Goal: Task Accomplishment & Management: Use online tool/utility

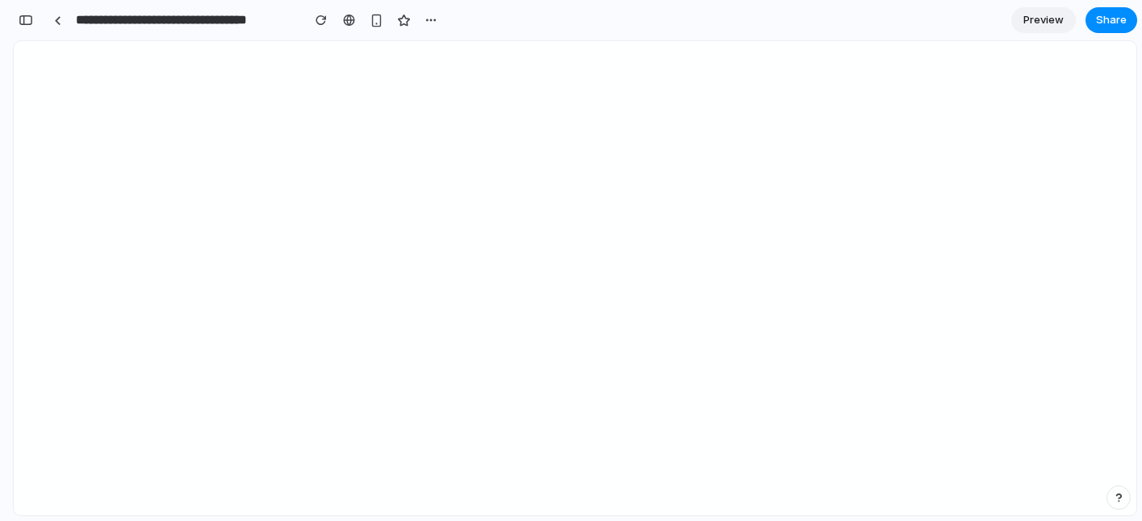
click at [27, 22] on div "button" at bounding box center [26, 20] width 15 height 11
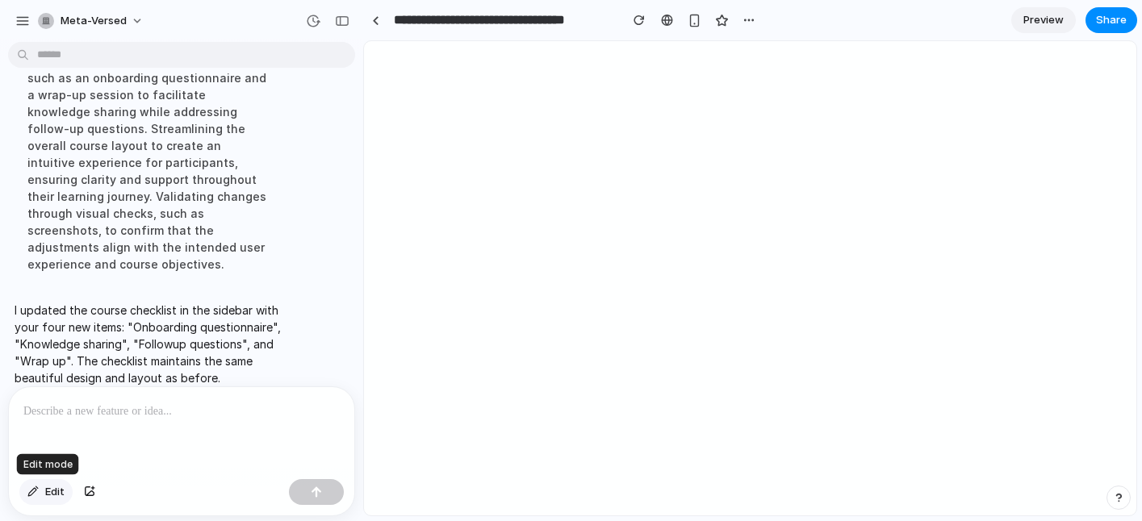
click at [57, 492] on span "Edit" at bounding box center [54, 492] width 19 height 16
click at [755, 153] on div at bounding box center [751, 279] width 772 height 474
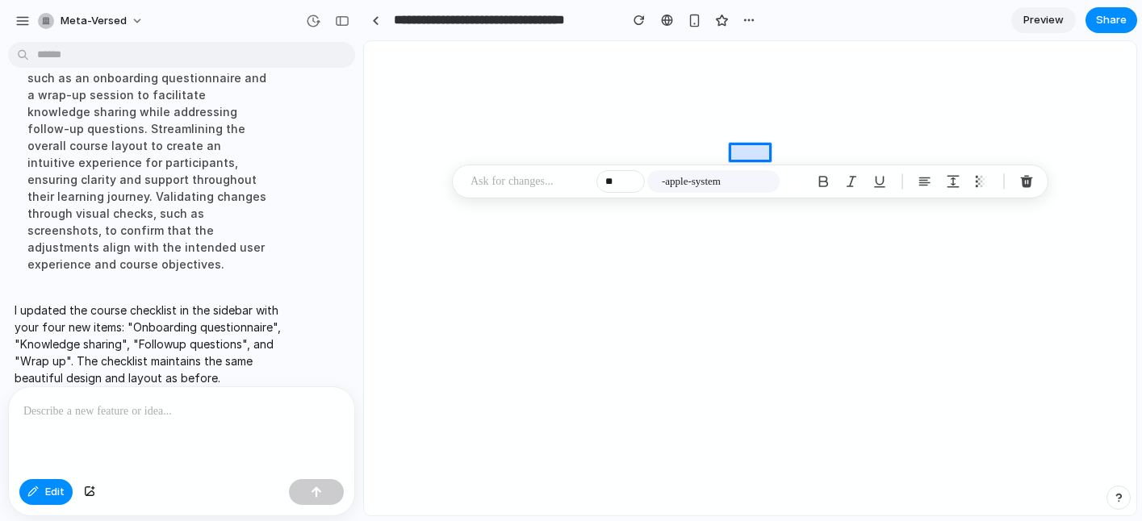
click at [755, 153] on div at bounding box center [751, 279] width 772 height 474
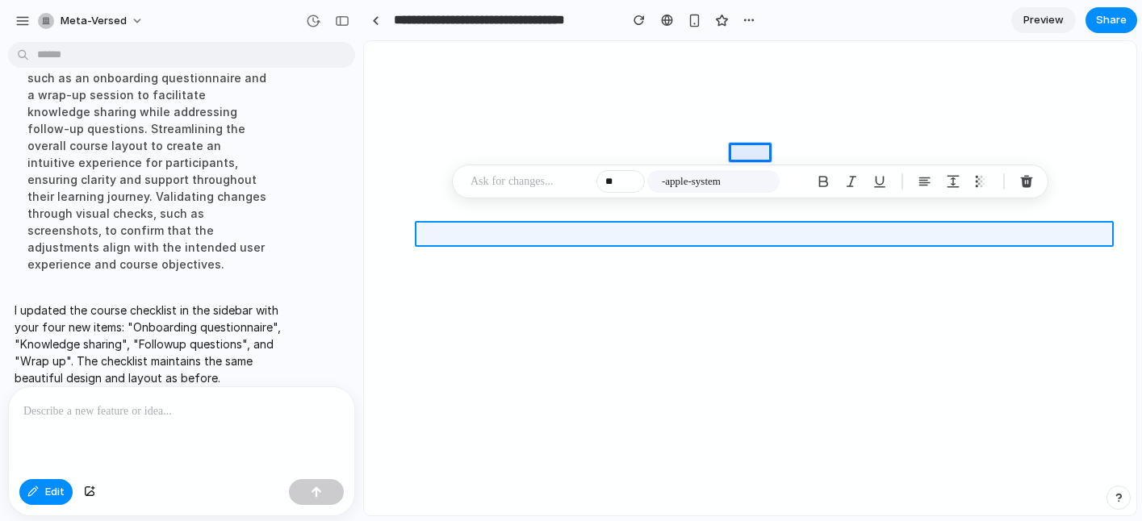
click at [534, 228] on div at bounding box center [751, 279] width 772 height 474
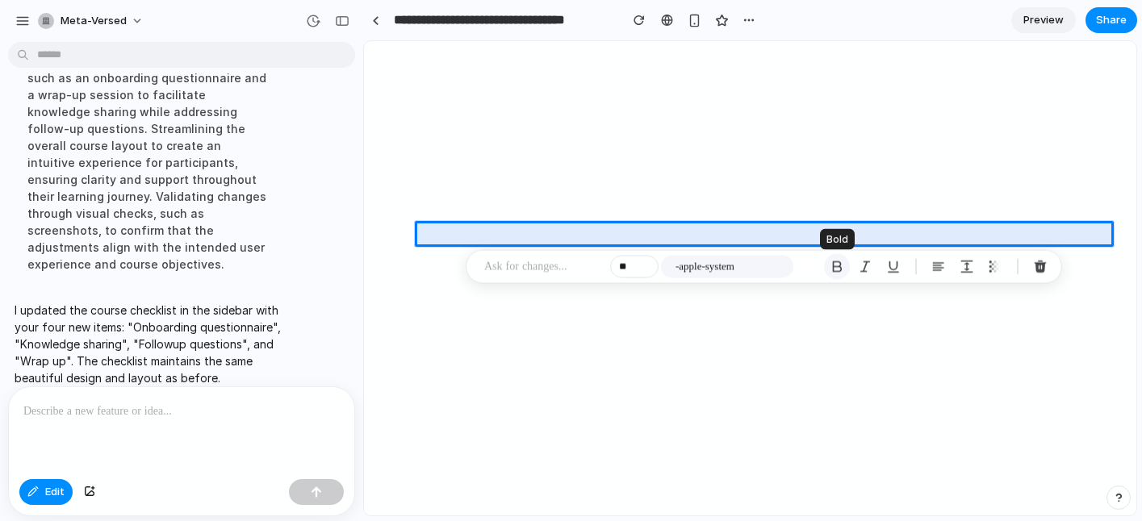
click at [835, 262] on div "button" at bounding box center [837, 267] width 15 height 15
click at [888, 268] on div "button" at bounding box center [893, 267] width 15 height 15
click at [460, 74] on div at bounding box center [751, 279] width 772 height 474
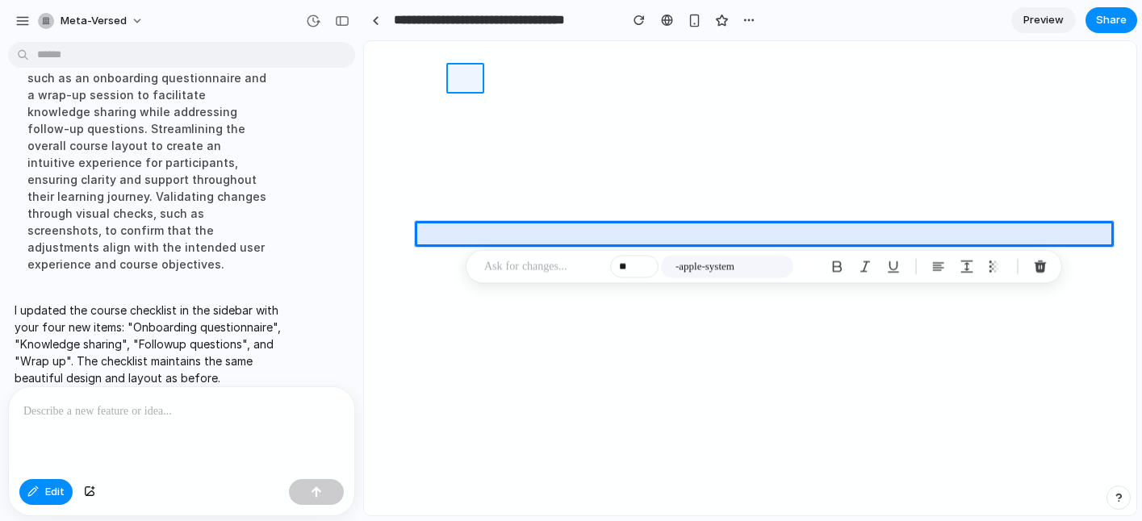
type input "**"
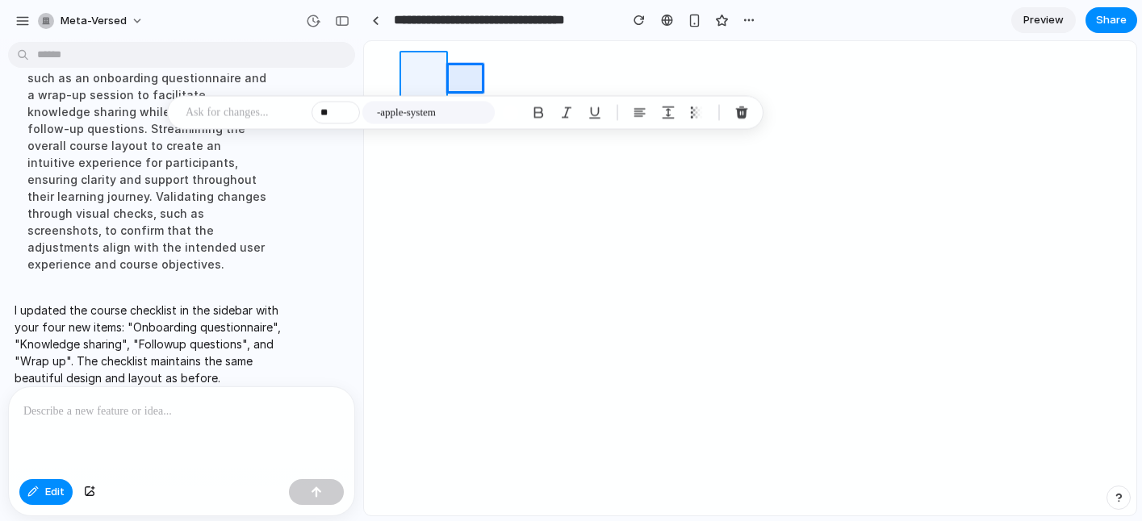
click at [416, 79] on div at bounding box center [751, 279] width 772 height 474
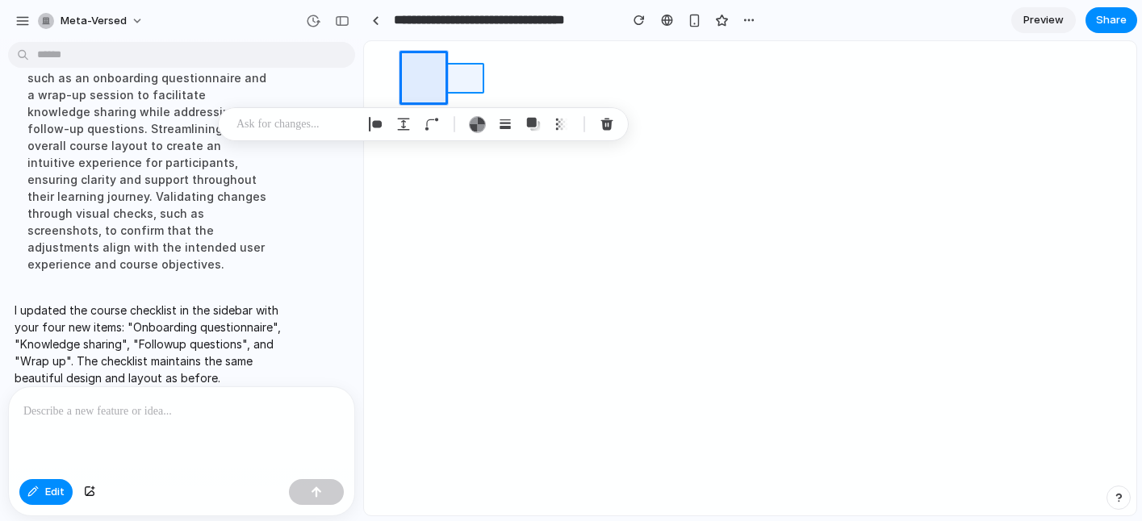
click at [452, 86] on div at bounding box center [751, 279] width 772 height 474
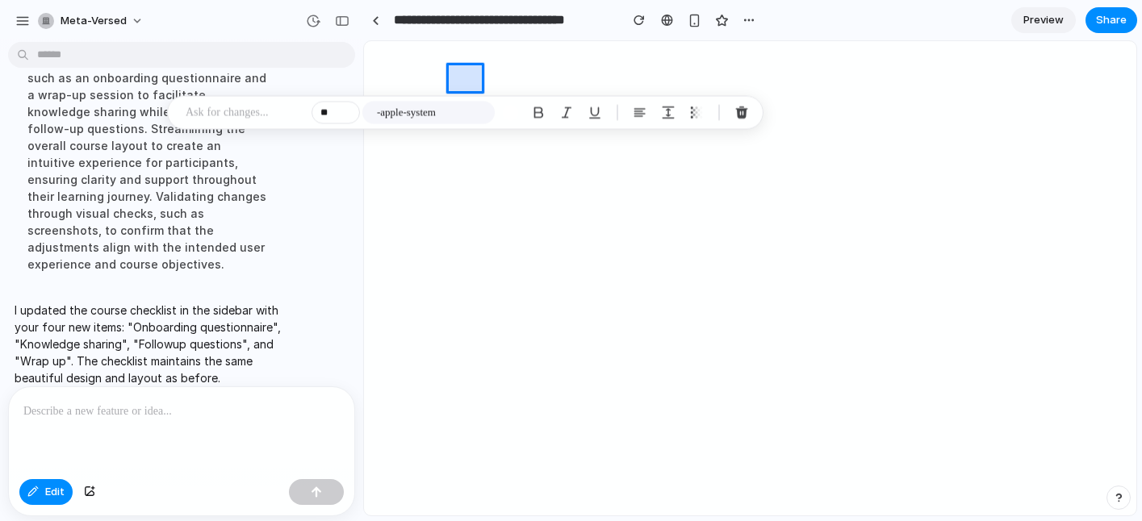
click at [416, 86] on div at bounding box center [751, 279] width 772 height 474
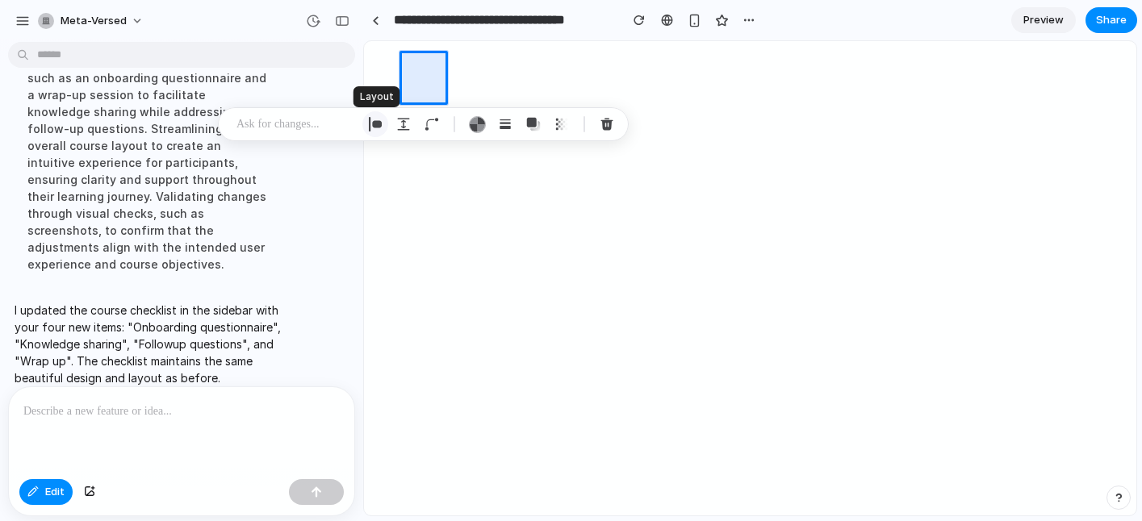
click at [375, 118] on div "button" at bounding box center [375, 124] width 15 height 15
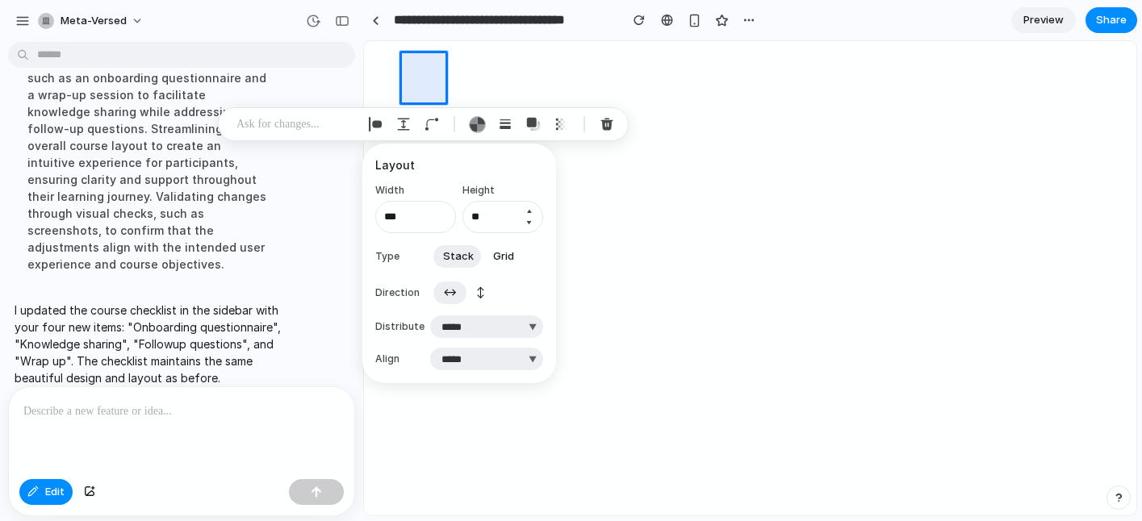
click at [527, 210] on button "Increment" at bounding box center [529, 211] width 16 height 13
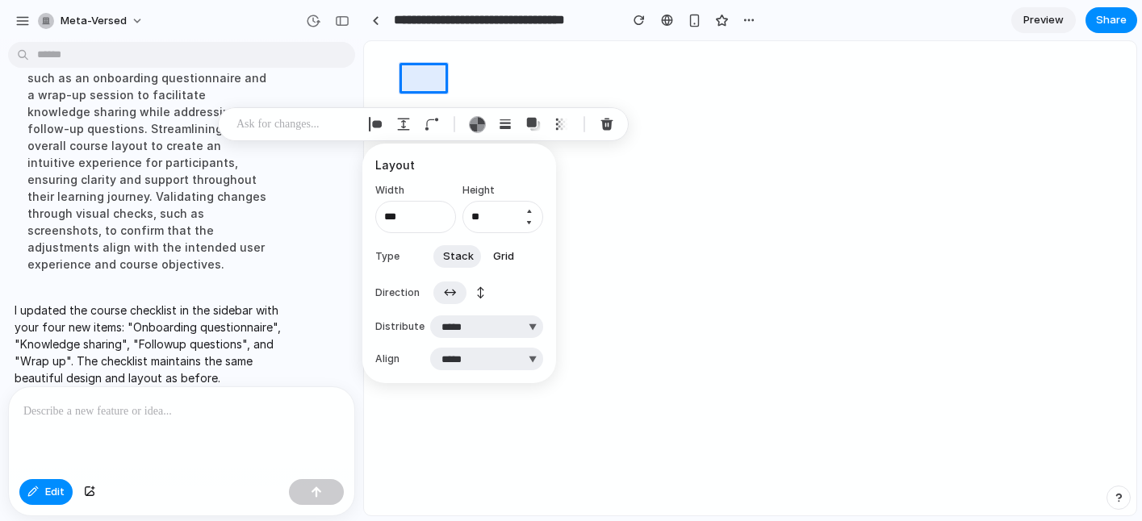
click at [527, 210] on button "Increment" at bounding box center [529, 211] width 16 height 13
click at [530, 222] on button "Decrement" at bounding box center [529, 222] width 16 height 13
type input "**"
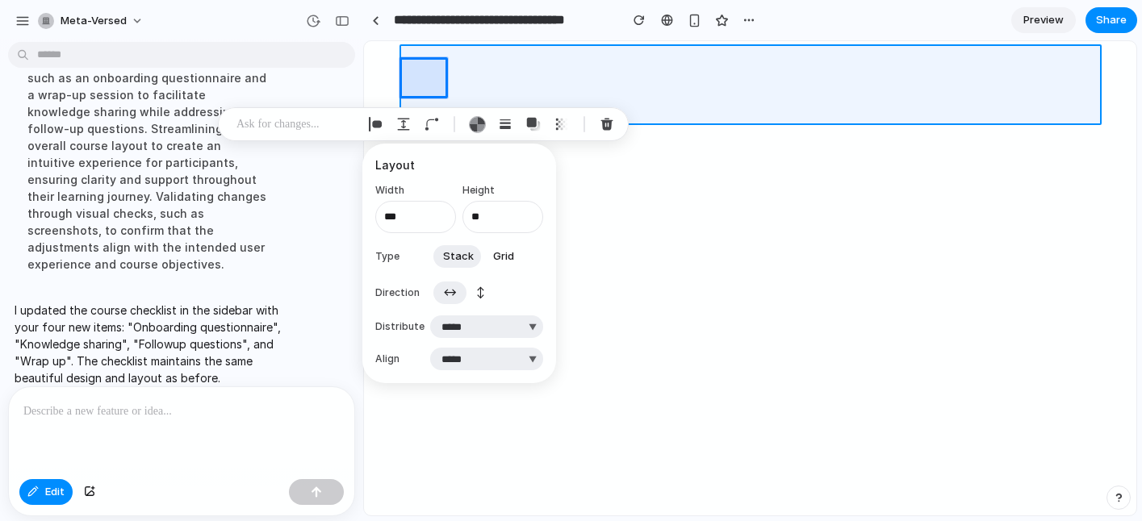
click at [721, 90] on div at bounding box center [751, 279] width 772 height 474
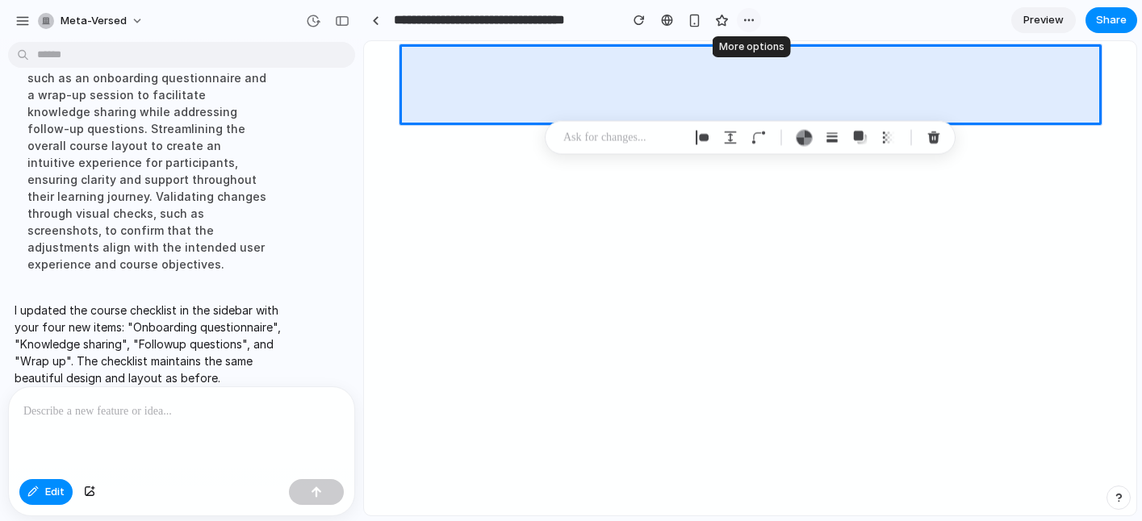
click at [747, 25] on div "button" at bounding box center [749, 20] width 13 height 13
click at [837, 298] on div "Duplicate Delete" at bounding box center [571, 260] width 1142 height 521
